Goal: Find specific page/section: Find specific page/section

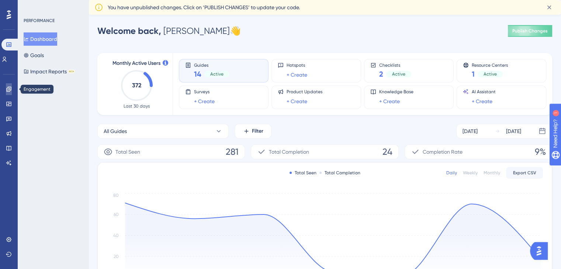
click at [11, 93] on link at bounding box center [9, 89] width 6 height 12
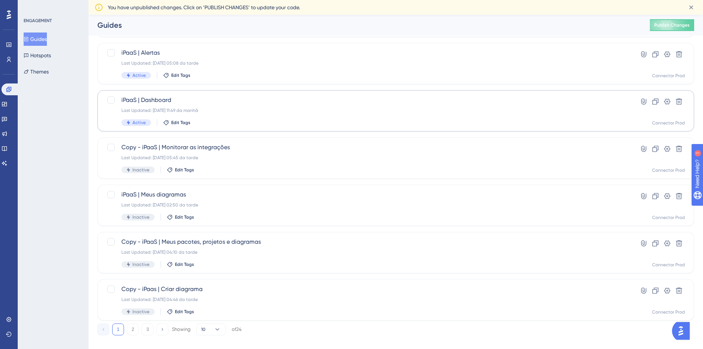
scroll to position [224, 0]
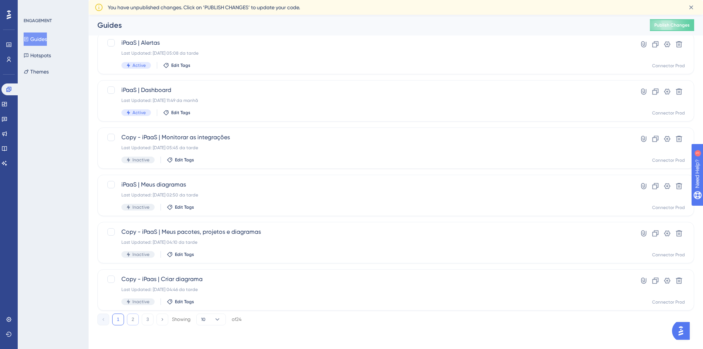
click at [130, 269] on button "2" at bounding box center [133, 319] width 12 height 12
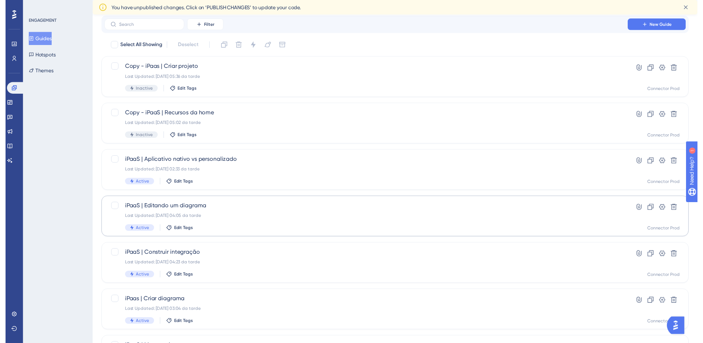
scroll to position [0, 0]
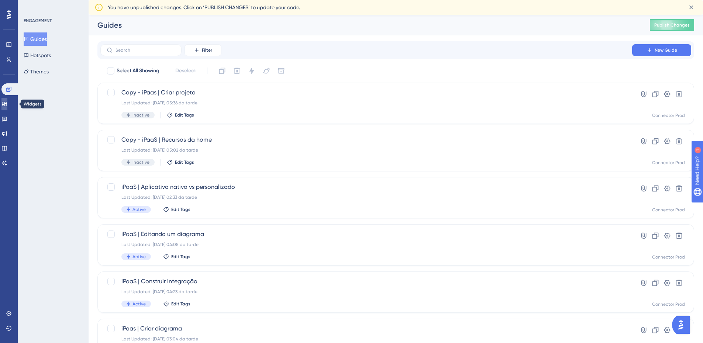
click at [7, 104] on icon at bounding box center [4, 104] width 6 height 6
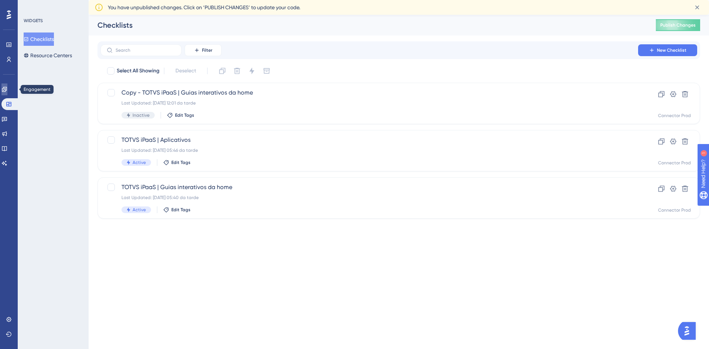
click at [7, 91] on icon at bounding box center [4, 89] width 5 height 5
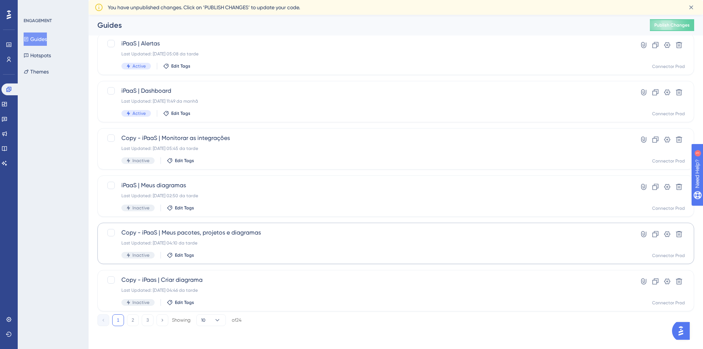
scroll to position [224, 0]
click at [134, 269] on button "2" at bounding box center [133, 319] width 12 height 12
click at [149, 269] on button "3" at bounding box center [148, 319] width 12 height 12
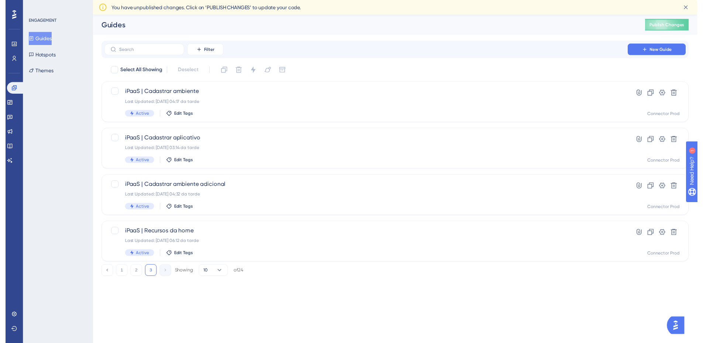
scroll to position [0, 0]
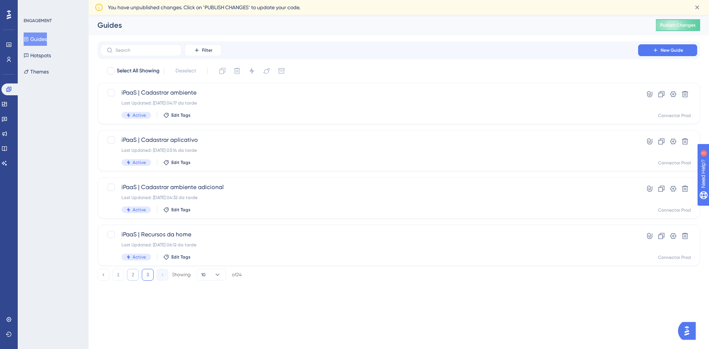
click at [131, 269] on button "2" at bounding box center [133, 275] width 12 height 12
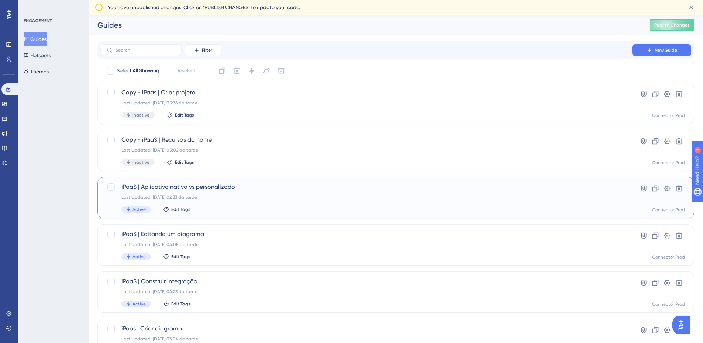
click at [283, 194] on div "iPaaS | Aplicativo nativo vs personalizado Last Updated: [DATE] 02:33 da tarde …" at bounding box center [366, 198] width 490 height 30
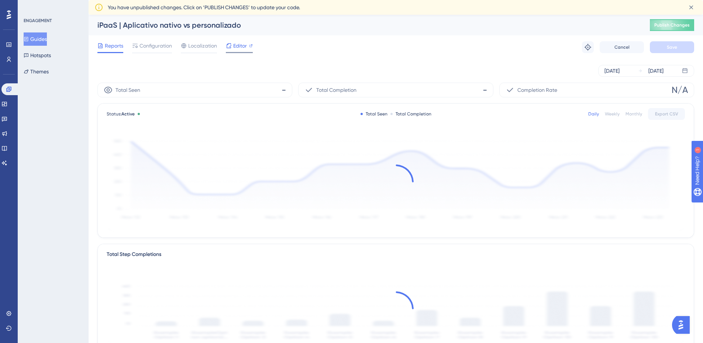
click at [235, 43] on span "Editor" at bounding box center [240, 45] width 14 height 9
